Goal: Task Accomplishment & Management: Use online tool/utility

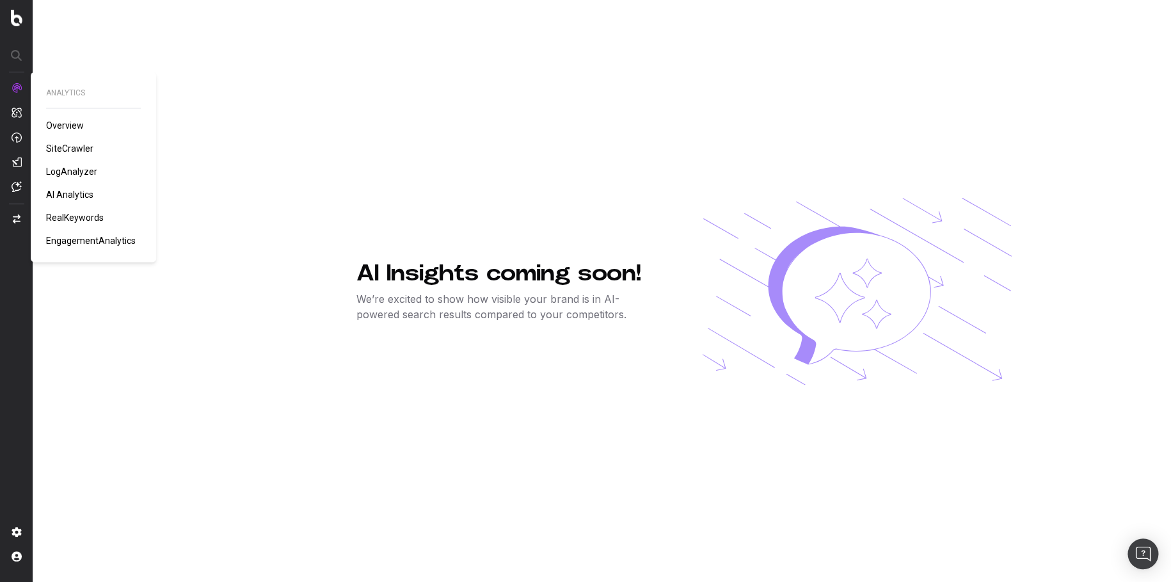
click at [17, 88] on img at bounding box center [17, 88] width 10 height 10
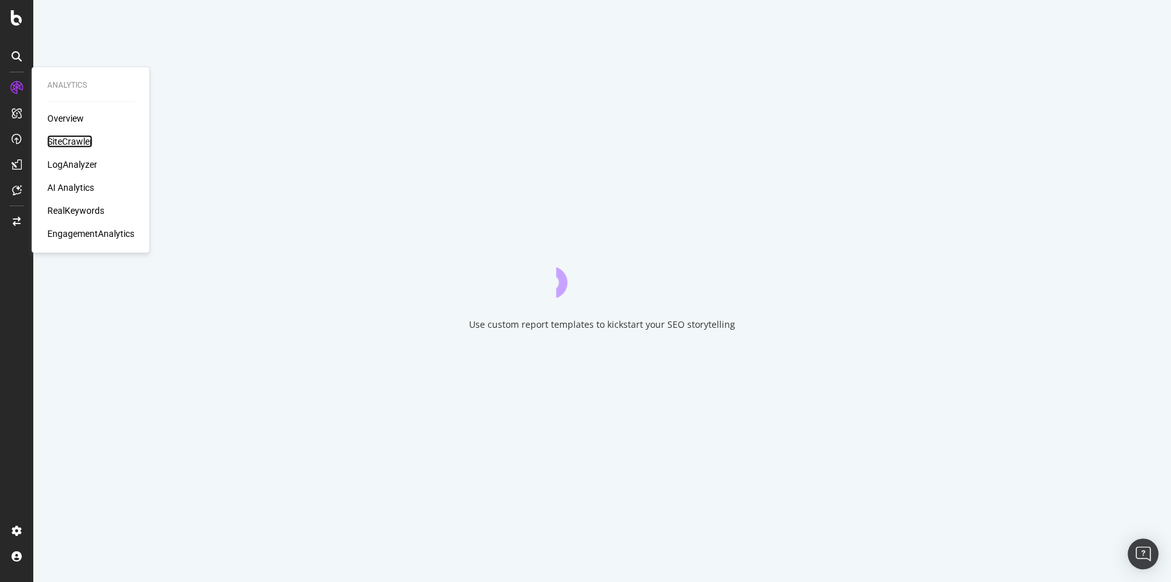
click at [79, 141] on div "SiteCrawler" at bounding box center [69, 141] width 45 height 13
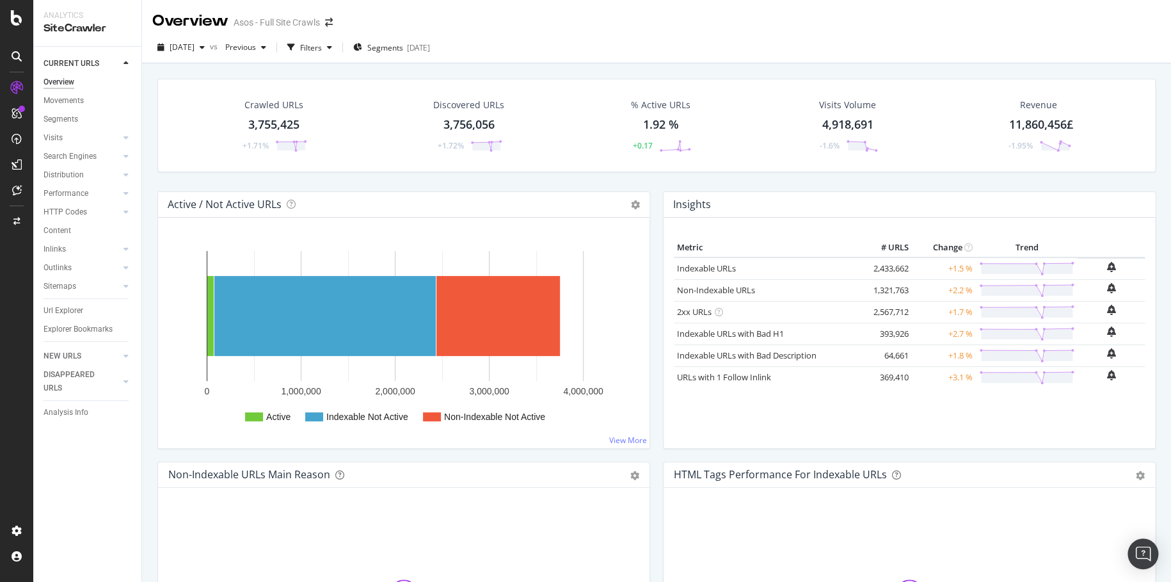
click at [72, 310] on div "Url Explorer" at bounding box center [64, 310] width 40 height 13
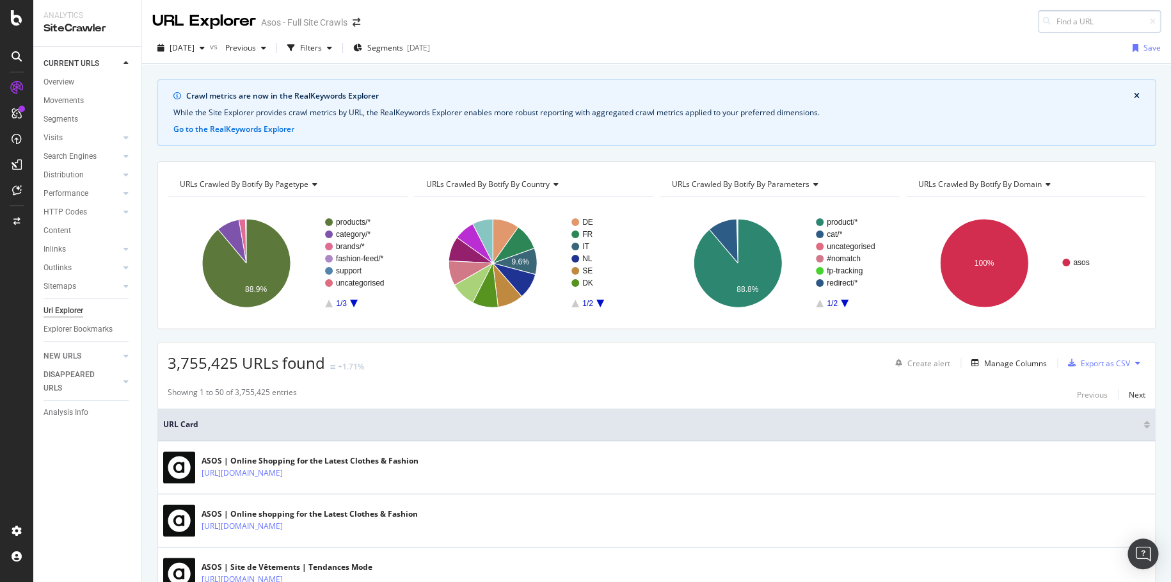
click at [1102, 22] on input at bounding box center [1099, 21] width 123 height 22
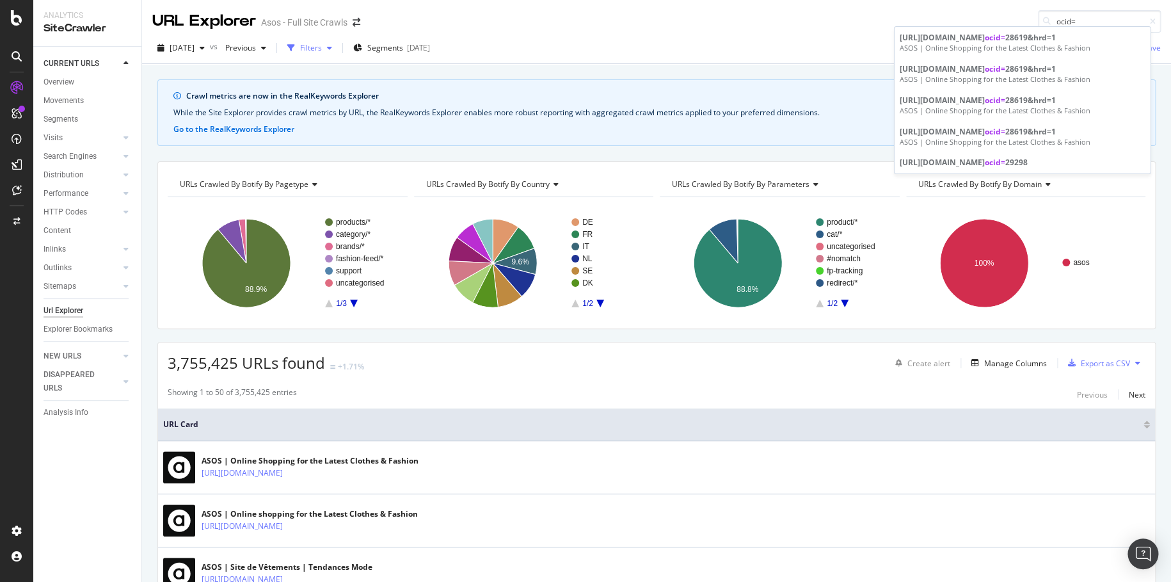
type input "ocid="
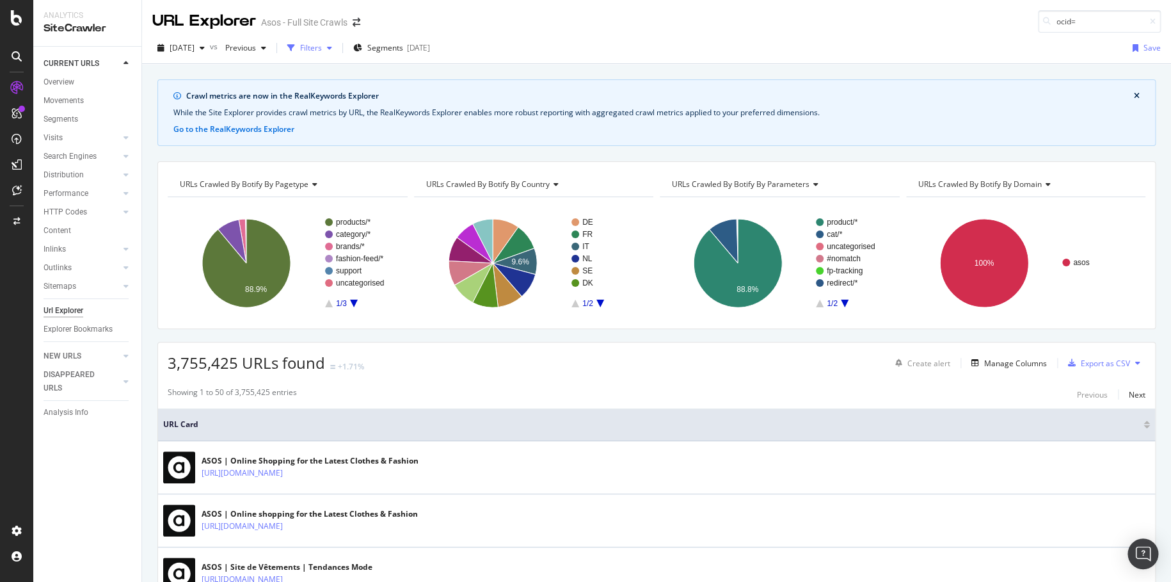
click at [300, 44] on div "button" at bounding box center [291, 48] width 18 height 18
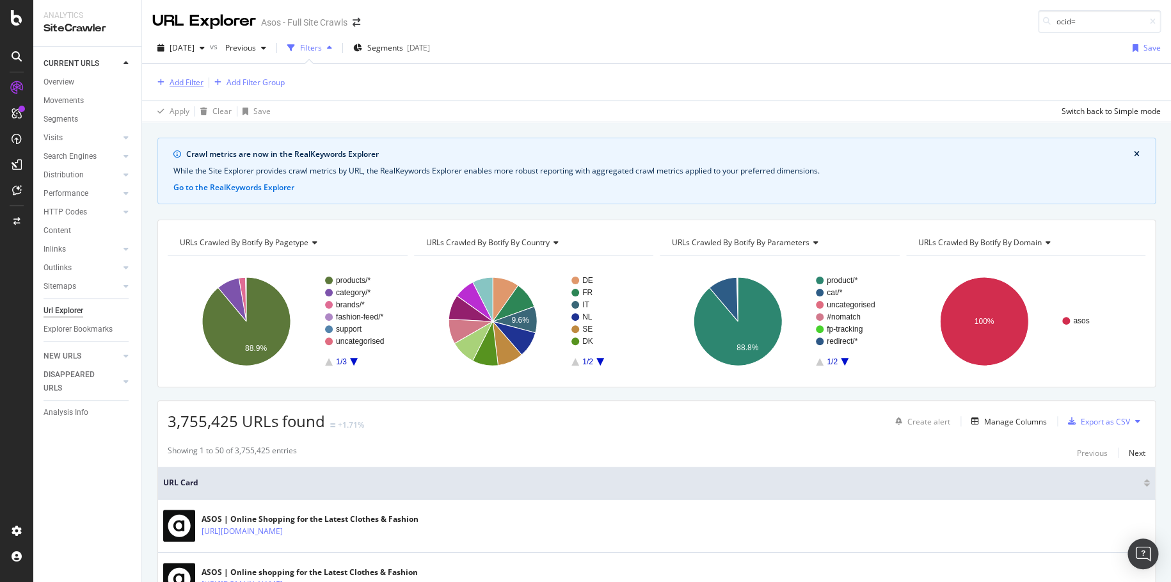
click at [197, 80] on div "Add Filter" at bounding box center [187, 82] width 34 height 11
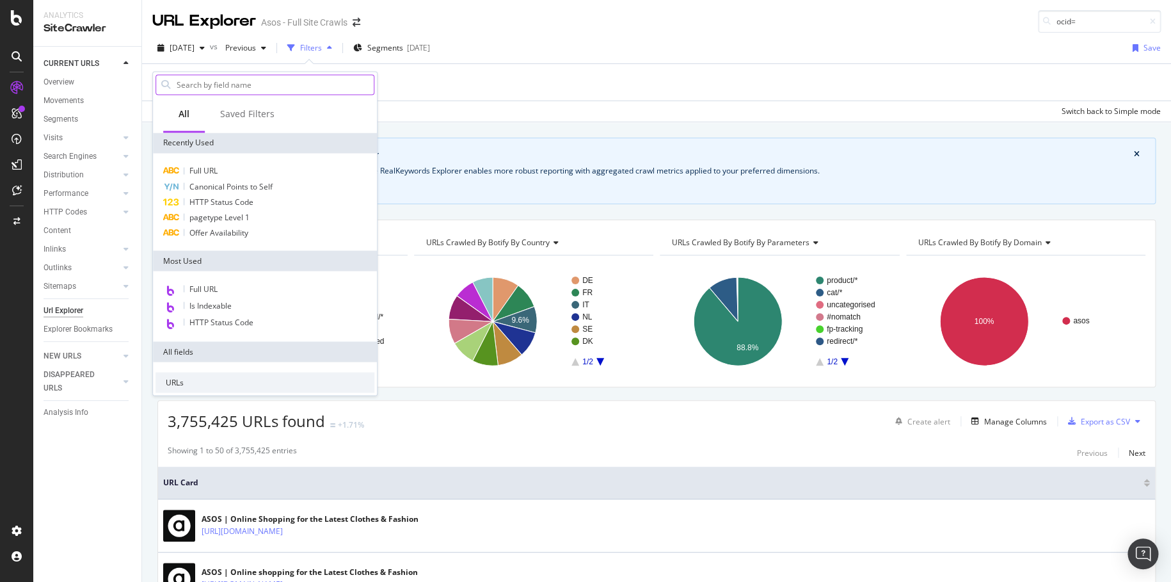
click at [257, 86] on input "text" at bounding box center [274, 84] width 198 height 19
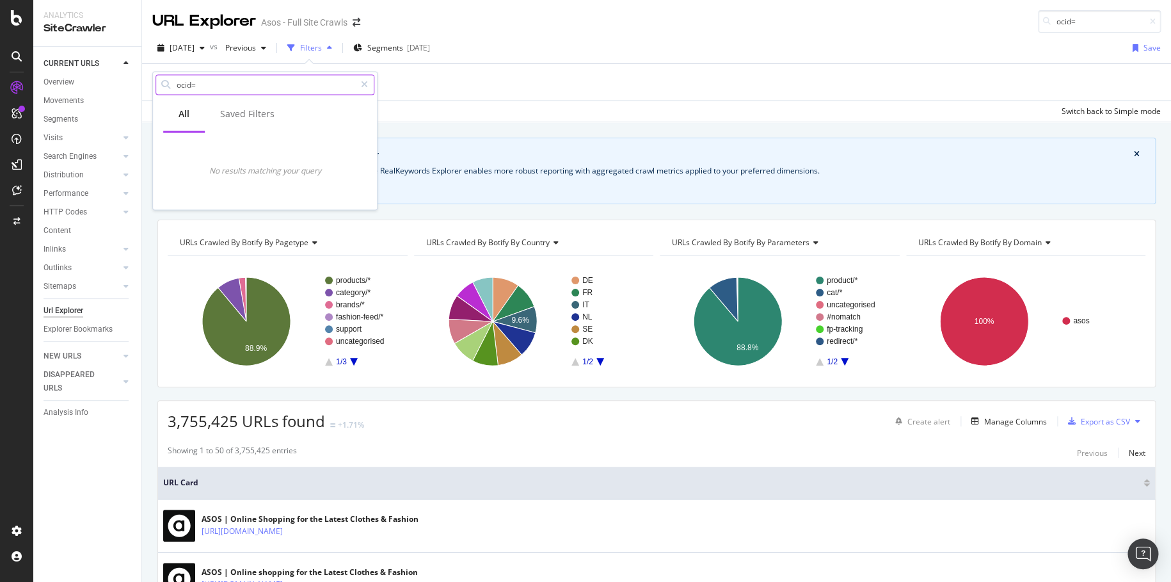
click at [219, 89] on input "ocid=" at bounding box center [265, 84] width 180 height 19
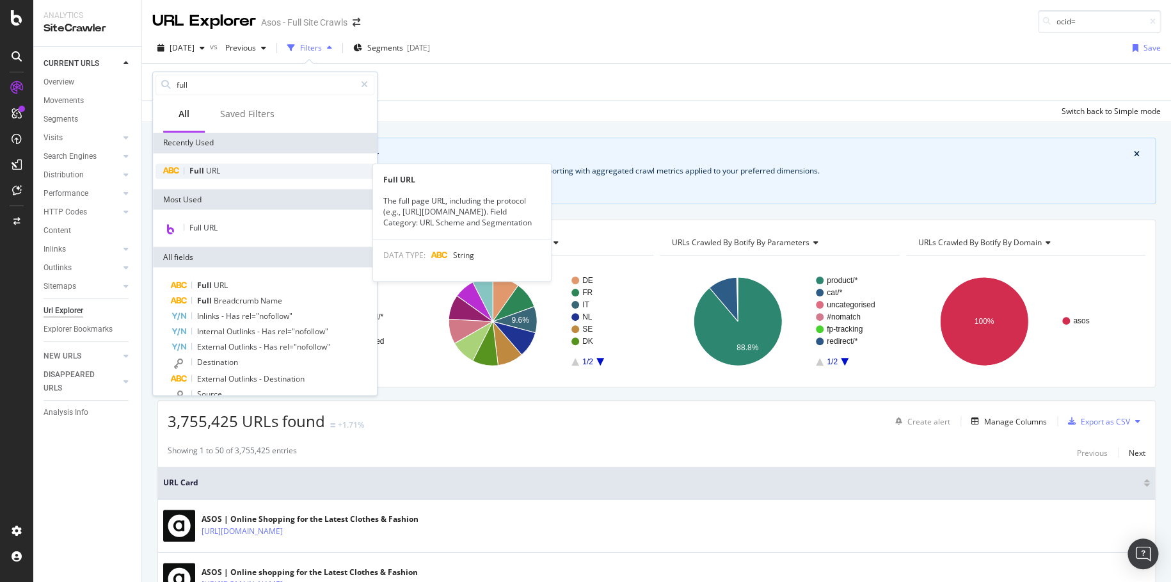
type input "full"
click at [215, 168] on span "URL" at bounding box center [213, 170] width 14 height 11
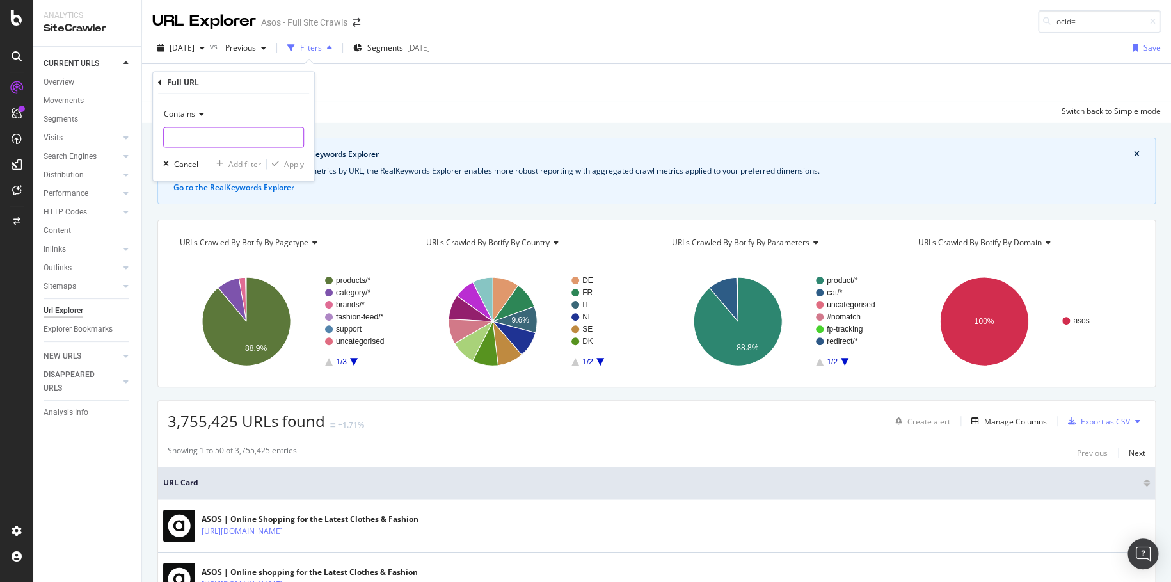
click at [233, 136] on input "text" at bounding box center [233, 137] width 139 height 20
paste input "ocid="
type input "ocid="
click at [291, 171] on div "Contains ocid= Cancel Add filter Apply" at bounding box center [233, 137] width 161 height 87
click at [294, 166] on div "Apply" at bounding box center [294, 164] width 20 height 11
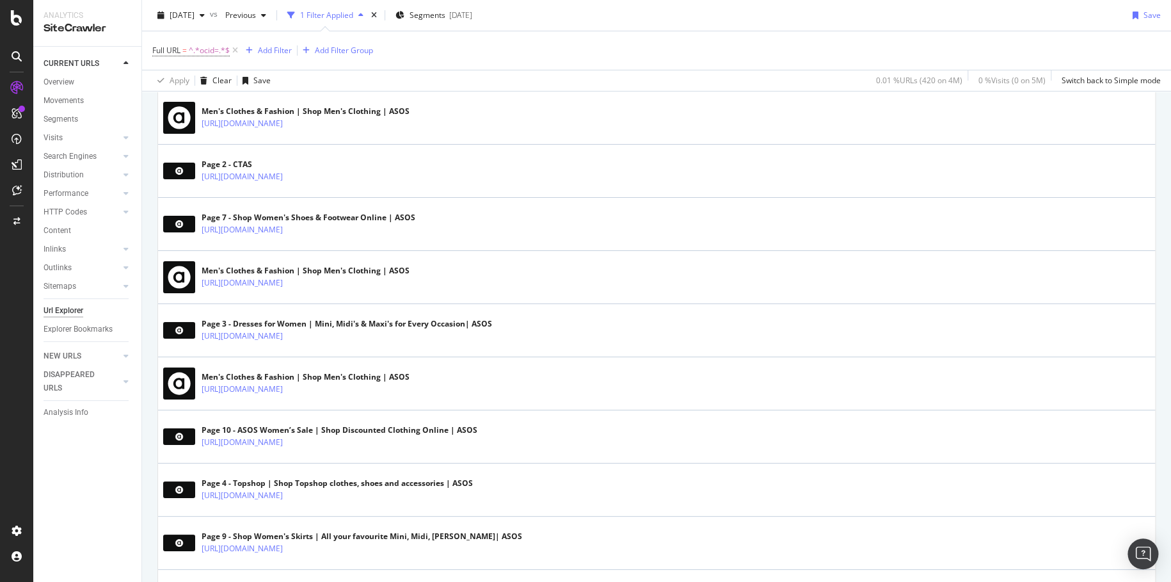
scroll to position [2553, 0]
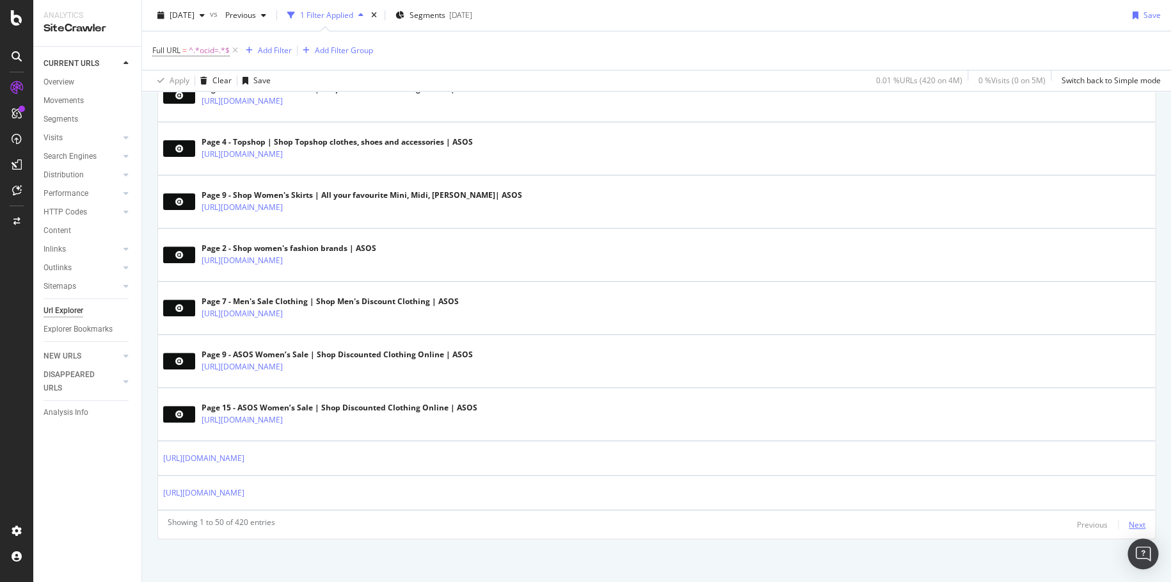
click at [1129, 519] on div "Next" at bounding box center [1137, 524] width 17 height 11
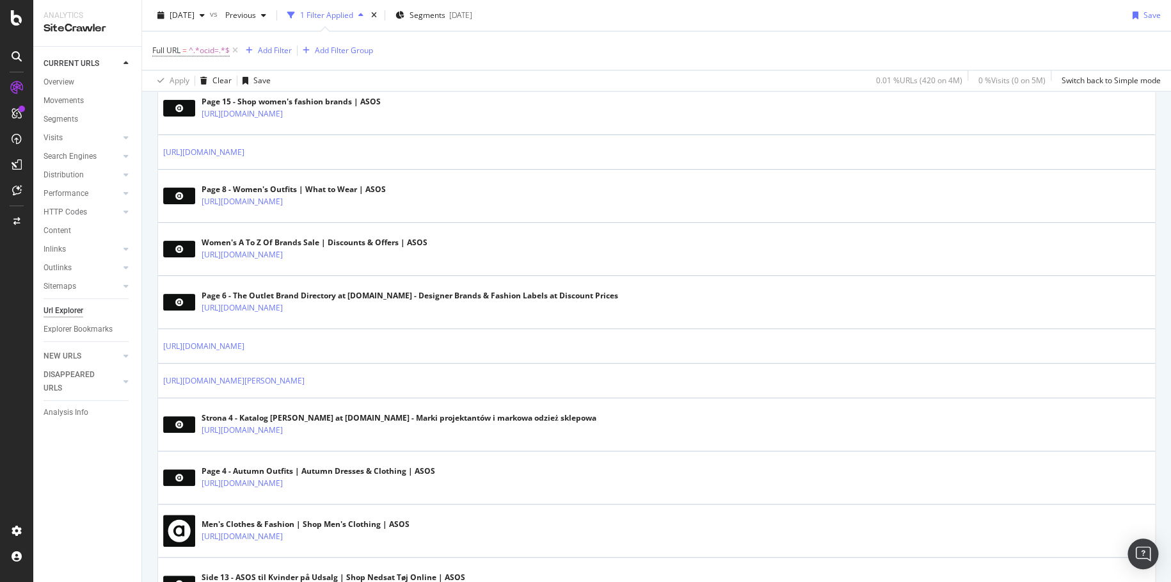
scroll to position [0, 0]
